Goal: Task Accomplishment & Management: Use online tool/utility

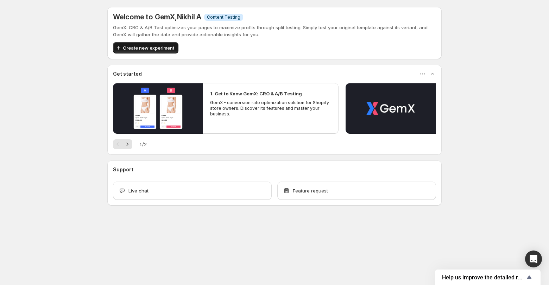
click at [147, 50] on span "Create new experiment" at bounding box center [148, 47] width 51 height 7
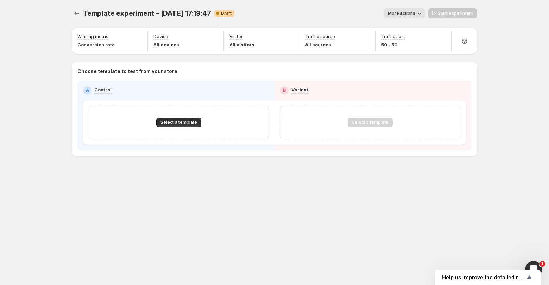
click at [122, 5] on div "Template experiment - [DATE] 17:19:47. This page is ready Template experiment -…" at bounding box center [274, 13] width 405 height 27
click at [122, 13] on span "Template experiment - [DATE] 17:19:47" at bounding box center [147, 13] width 128 height 8
click at [397, 12] on span "More actions" at bounding box center [401, 14] width 27 height 6
click at [404, 36] on button "Rename" at bounding box center [412, 39] width 48 height 11
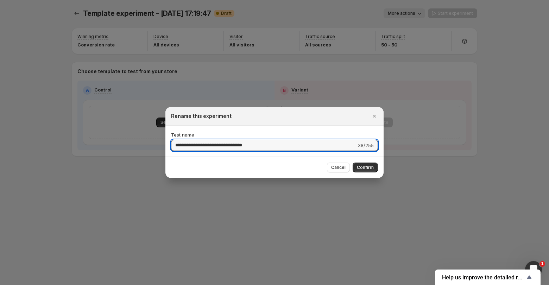
type input "*"
type input "**********"
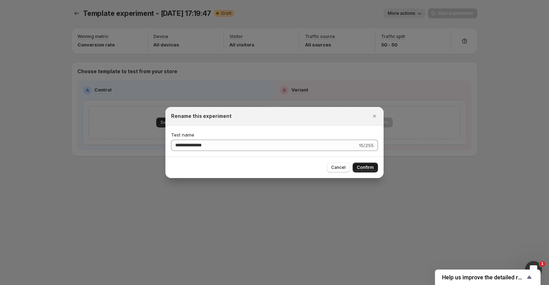
click at [359, 166] on span "Confirm" at bounding box center [365, 168] width 17 height 6
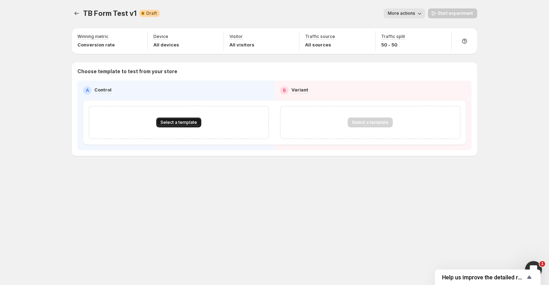
click at [189, 120] on span "Select a template" at bounding box center [179, 123] width 37 height 6
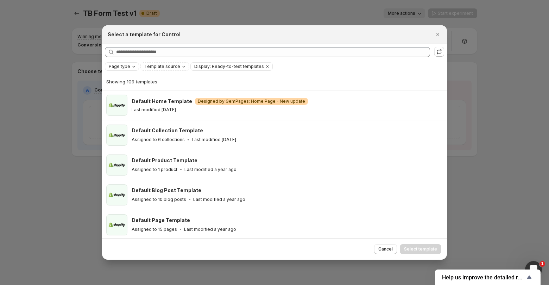
click at [131, 65] on icon "Page type" at bounding box center [134, 67] width 6 height 6
click at [131, 99] on span "Product page" at bounding box center [133, 97] width 30 height 6
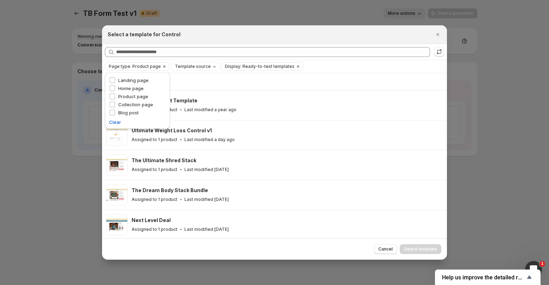
click at [323, 63] on div "Page type: Product page Template source Display: Ready-to-test templates Clear …" at bounding box center [274, 66] width 339 height 8
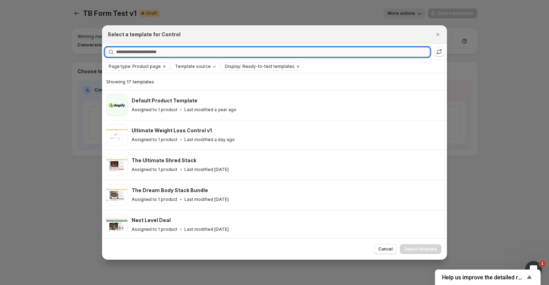
click at [191, 51] on input "Searching all templates" at bounding box center [273, 52] width 314 height 10
paste input "**********"
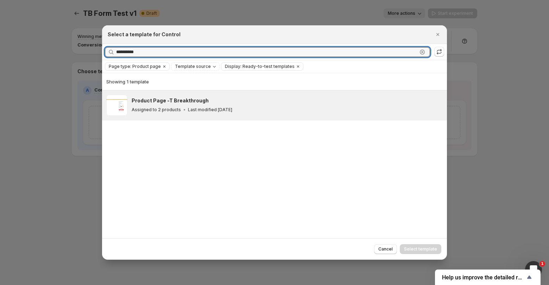
type input "**********"
click at [272, 112] on div "Assigned to 2 products Last modified [DATE]" at bounding box center [286, 109] width 309 height 7
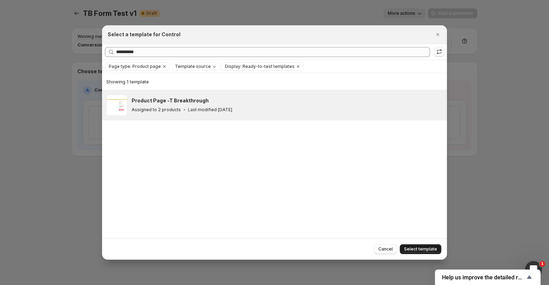
click at [416, 250] on span "Select template" at bounding box center [420, 249] width 33 height 6
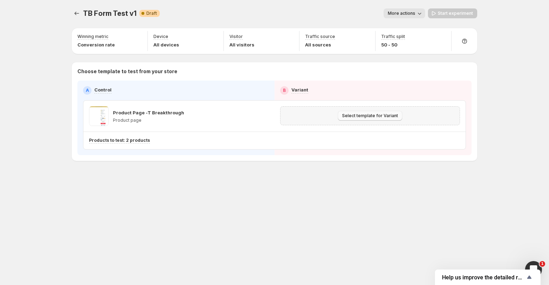
click at [357, 120] on button "Select template for Variant" at bounding box center [370, 116] width 64 height 10
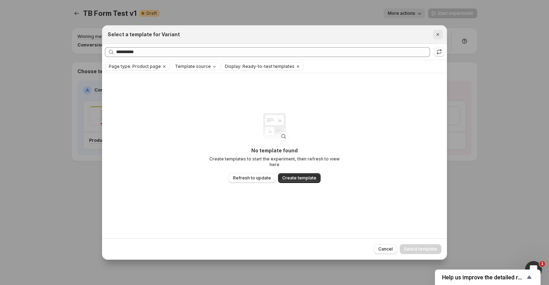
click at [442, 33] on button "Close" at bounding box center [438, 35] width 10 height 10
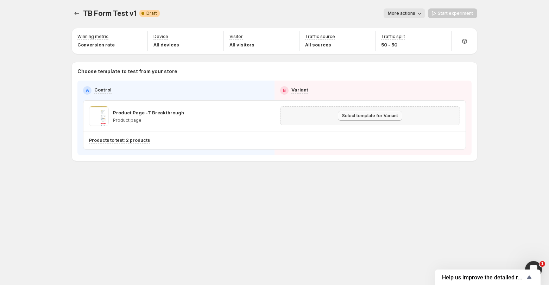
click at [353, 114] on span "Select template for Variant" at bounding box center [370, 116] width 56 height 6
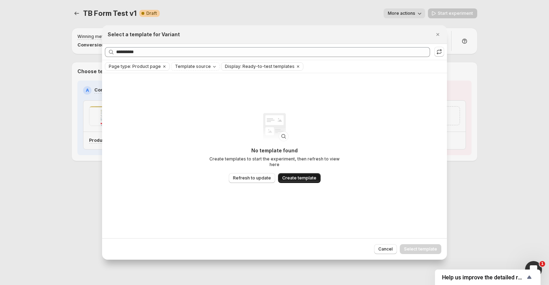
click at [296, 180] on button "Create template" at bounding box center [299, 178] width 43 height 10
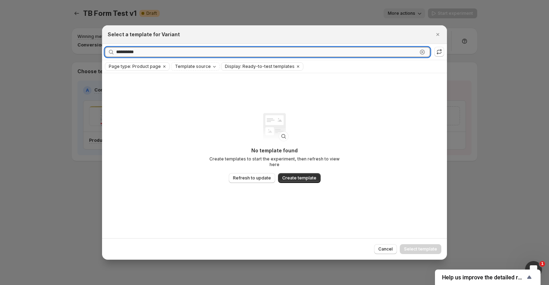
click at [404, 48] on input "**********" at bounding box center [266, 52] width 301 height 10
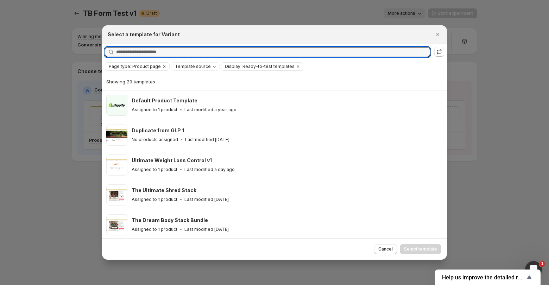
click at [494, 188] on div at bounding box center [274, 142] width 549 height 285
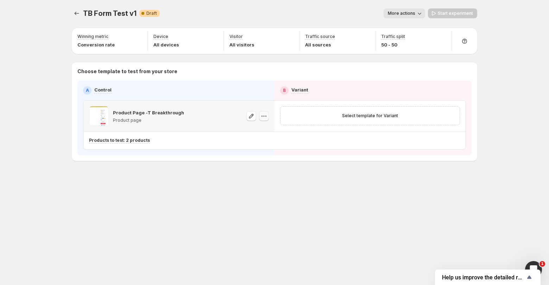
click at [263, 117] on icon "button" at bounding box center [263, 116] width 7 height 7
click at [268, 116] on button "button" at bounding box center [264, 116] width 10 height 10
click at [383, 115] on span "Select template for Variant" at bounding box center [370, 116] width 56 height 6
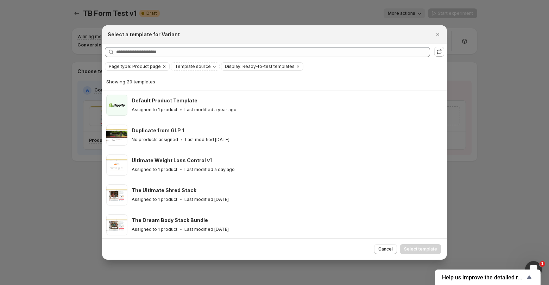
click at [510, 153] on div at bounding box center [274, 142] width 549 height 285
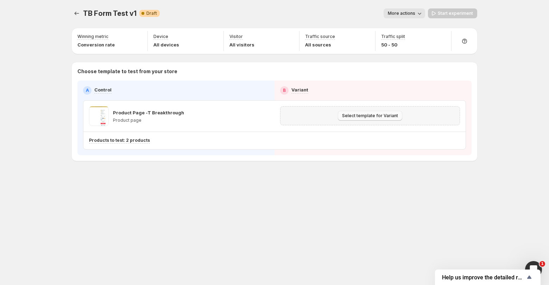
click at [365, 113] on span "Select template for Variant" at bounding box center [370, 116] width 56 height 6
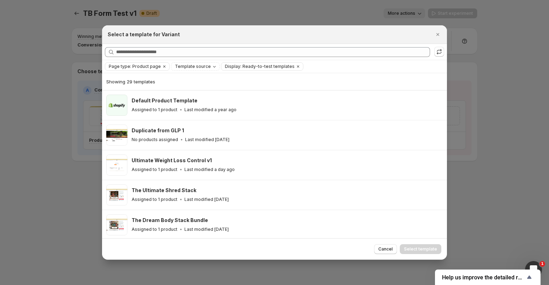
click at [199, 71] on div "Page type: Product page Template source Display: Ready-to-test templates Clear …" at bounding box center [274, 66] width 345 height 13
click at [199, 68] on span "Template source" at bounding box center [193, 67] width 36 height 6
click at [155, 67] on span "Page type: Product page" at bounding box center [135, 67] width 52 height 6
click at [479, 155] on div at bounding box center [274, 142] width 549 height 285
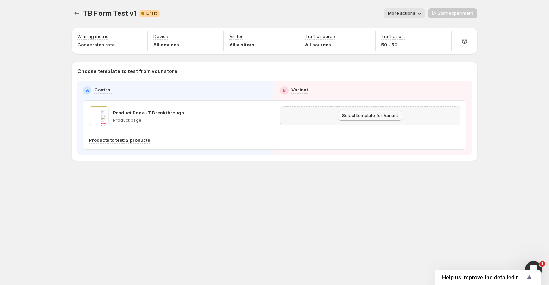
click at [364, 118] on span "Select template for Variant" at bounding box center [370, 116] width 56 height 6
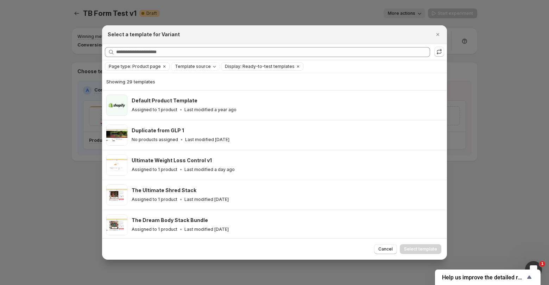
click at [498, 60] on div at bounding box center [274, 142] width 549 height 285
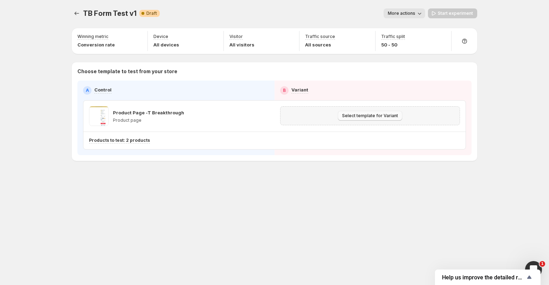
click at [365, 114] on span "Select template for Variant" at bounding box center [370, 116] width 56 height 6
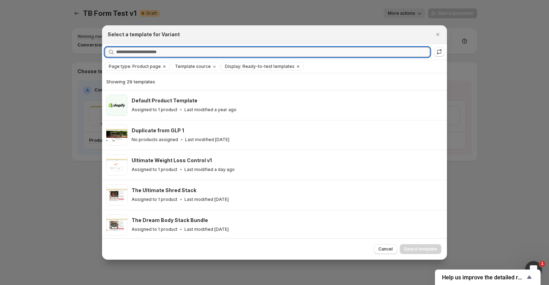
click at [206, 54] on input "Searching all templates" at bounding box center [273, 52] width 314 height 10
paste input "**********"
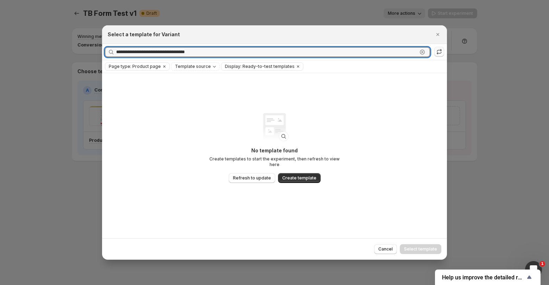
type input "**********"
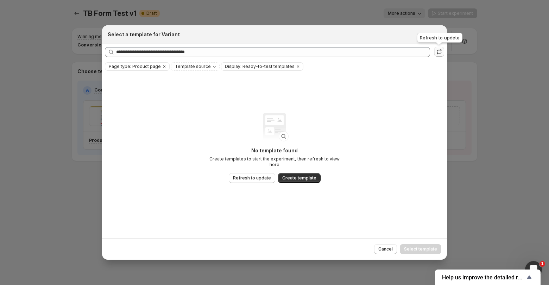
click at [442, 49] on icon ":rf:" at bounding box center [439, 51] width 7 height 7
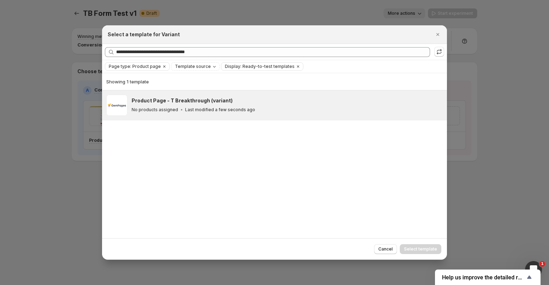
click at [254, 110] on div "No products assigned Last modified a few seconds ago" at bounding box center [286, 109] width 309 height 7
click at [408, 246] on button "Select template" at bounding box center [421, 249] width 42 height 10
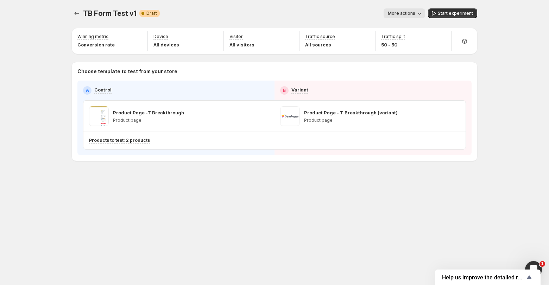
click at [416, 10] on button "More actions" at bounding box center [405, 13] width 42 height 10
click at [371, 9] on div "More actions" at bounding box center [295, 13] width 260 height 10
click at [455, 115] on icon "button" at bounding box center [455, 116] width 7 height 7
click at [517, 107] on div "TB Form Test v1. This page is ready TB Form Test v1 Warning Complete Draft More…" at bounding box center [274, 142] width 549 height 285
click at [74, 11] on icon "Experiments" at bounding box center [76, 13] width 7 height 7
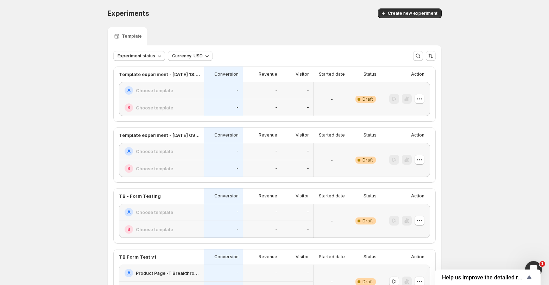
scroll to position [8, 0]
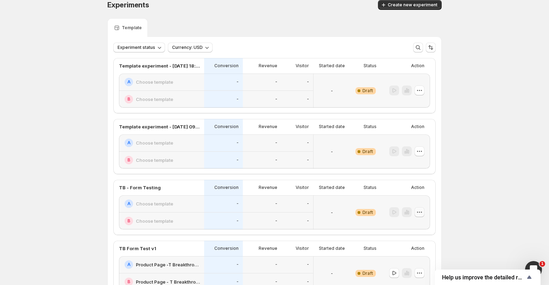
click at [421, 214] on icon "button" at bounding box center [419, 212] width 7 height 7
click at [421, 228] on span "Edit" at bounding box center [424, 226] width 34 height 7
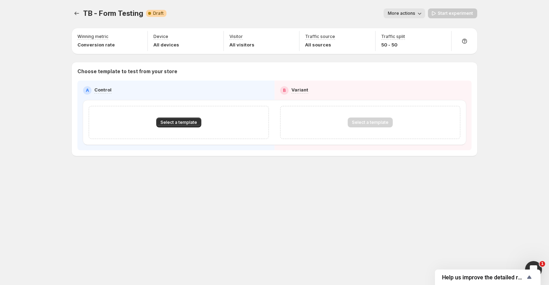
click at [410, 12] on span "More actions" at bounding box center [401, 14] width 27 height 6
click at [333, 8] on div "More actions" at bounding box center [298, 13] width 253 height 10
click at [76, 11] on icon "Experiments" at bounding box center [76, 13] width 7 height 7
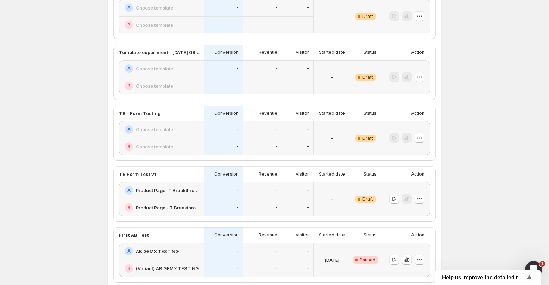
scroll to position [90, 0]
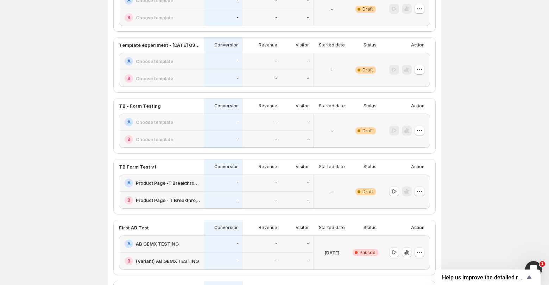
click at [421, 191] on icon "button" at bounding box center [419, 191] width 7 height 7
click at [417, 206] on span "Edit" at bounding box center [424, 205] width 34 height 7
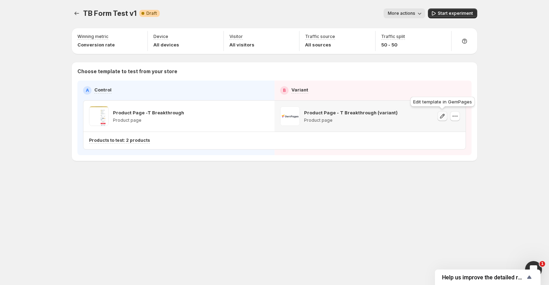
click at [445, 118] on icon "button" at bounding box center [442, 116] width 7 height 7
click at [458, 114] on icon "button" at bounding box center [455, 116] width 7 height 7
click at [417, 17] on button "More actions" at bounding box center [405, 13] width 42 height 10
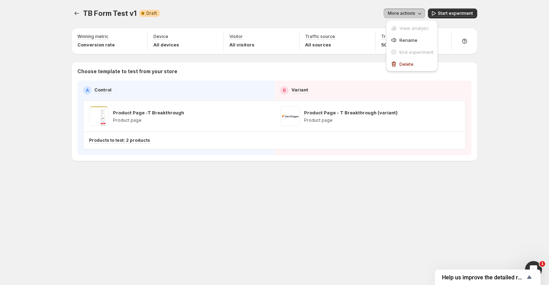
click at [503, 46] on div "TB Form Test v1. This page is ready TB Form Test v1 Warning Complete Draft More…" at bounding box center [274, 142] width 549 height 285
click at [400, 13] on span "More actions" at bounding box center [401, 14] width 27 height 6
click at [505, 59] on div "TB Form Test v1. This page is ready TB Form Test v1 Warning Complete Draft More…" at bounding box center [274, 142] width 549 height 285
click at [401, 10] on button "More actions" at bounding box center [405, 13] width 42 height 10
click at [247, 14] on div "More actions" at bounding box center [295, 13] width 260 height 10
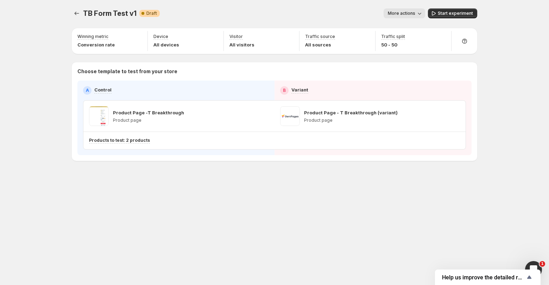
click at [70, 15] on div "TB Form Test v1. This page is ready TB Form Test v1 Warning Complete Draft More…" at bounding box center [274, 99] width 422 height 199
click at [72, 14] on button "Experiments" at bounding box center [77, 13] width 10 height 10
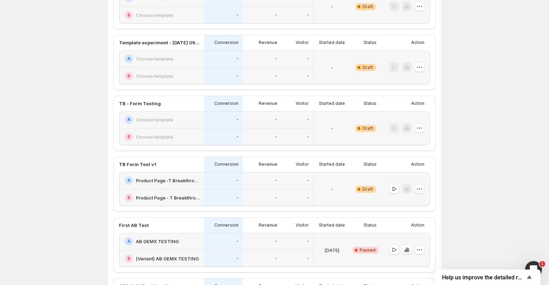
scroll to position [94, 0]
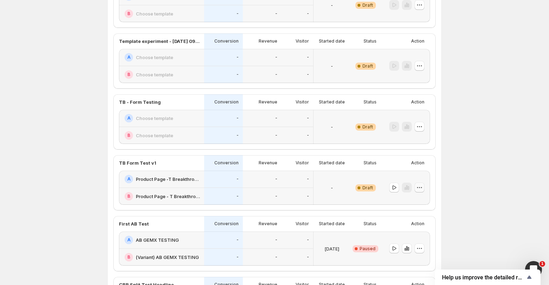
click at [420, 187] on icon "button" at bounding box center [419, 187] width 7 height 7
click at [467, 182] on div "Experiments. This page is ready Experiments Create new experiment Template Expe…" at bounding box center [274, 141] width 549 height 470
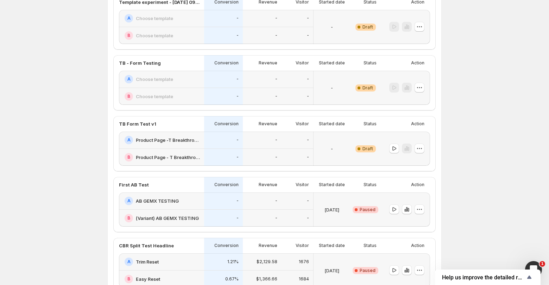
scroll to position [158, 0]
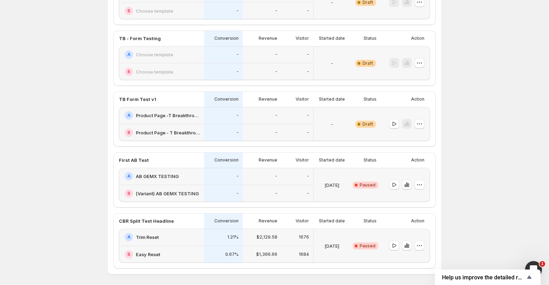
click at [425, 186] on div at bounding box center [405, 185] width 49 height 34
click at [419, 186] on icon "button" at bounding box center [419, 184] width 7 height 7
click at [444, 175] on div "Experiments. This page is ready Experiments Create new experiment Template Expe…" at bounding box center [274, 77] width 351 height 470
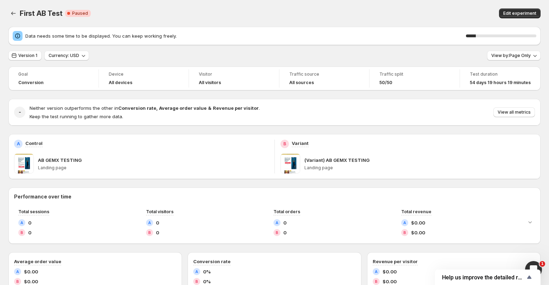
click at [390, 24] on div "First AB Test. This page is ready First AB Test Critical Complete Paused Edit e…" at bounding box center [274, 13] width 532 height 27
click at [167, 5] on div "First AB Test. This page is ready First AB Test Critical Complete Paused Edit e…" at bounding box center [274, 13] width 532 height 27
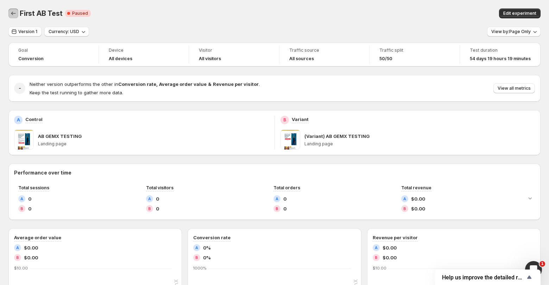
click at [16, 16] on icon "Back" at bounding box center [13, 13] width 7 height 7
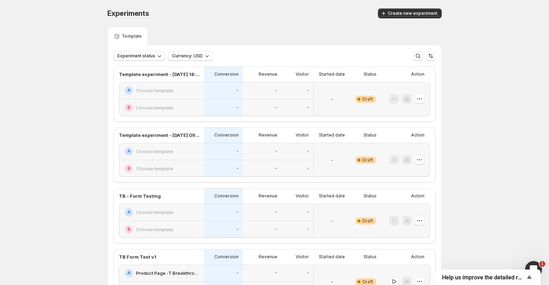
click at [303, 38] on div "Template" at bounding box center [274, 36] width 334 height 19
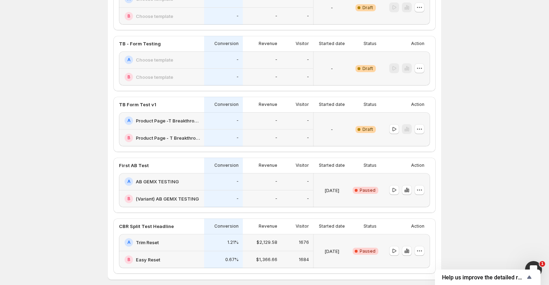
scroll to position [153, 0]
drag, startPoint x: 156, startPoint y: 103, endPoint x: 115, endPoint y: 103, distance: 40.1
click at [115, 103] on div "TB Form Test v1 Conversion Revenue Visitor Started date Status Action A Product…" at bounding box center [274, 123] width 322 height 55
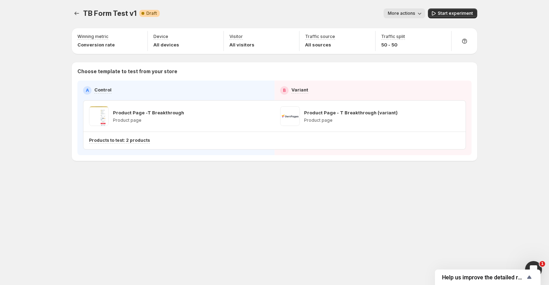
click at [89, 12] on span "TB Form Test v1" at bounding box center [110, 13] width 54 height 8
drag, startPoint x: 89, startPoint y: 12, endPoint x: 128, endPoint y: 14, distance: 39.4
click at [128, 14] on span "TB Form Test v1" at bounding box center [110, 13] width 54 height 8
copy span "TB Form Test v1"
click at [226, 24] on div "TB Form Test v1. This page is ready TB Form Test v1 Warning Complete Draft More…" at bounding box center [274, 13] width 405 height 27
